Goal: Transaction & Acquisition: Purchase product/service

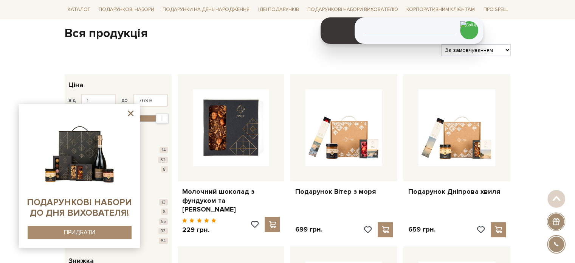
scroll to position [76, 0]
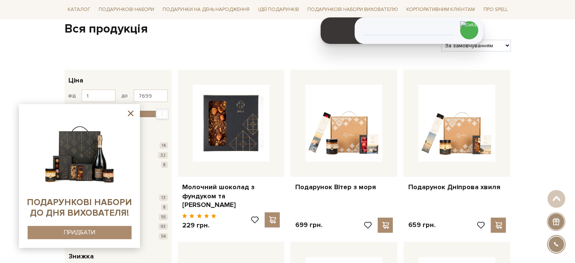
click at [132, 112] on icon at bounding box center [131, 113] width 6 height 6
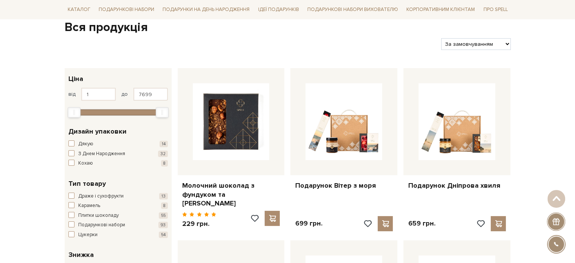
scroll to position [76, 0]
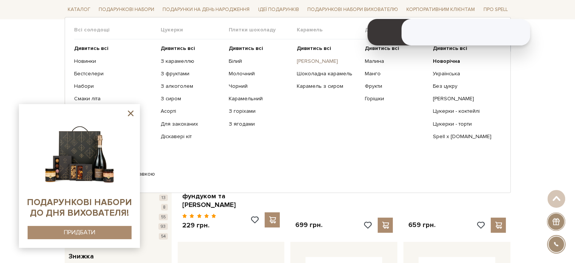
click at [309, 58] on link "[PERSON_NAME]" at bounding box center [328, 60] width 62 height 7
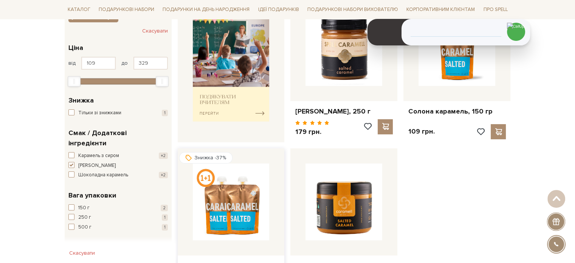
scroll to position [38, 0]
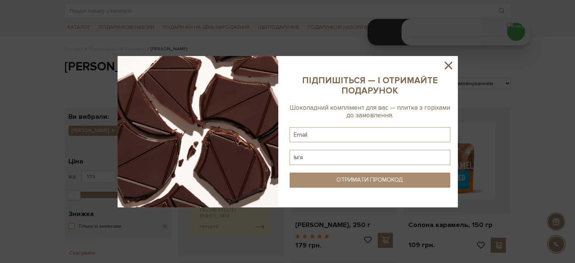
click at [446, 65] on icon at bounding box center [448, 65] width 13 height 13
